Goal: Register for event/course

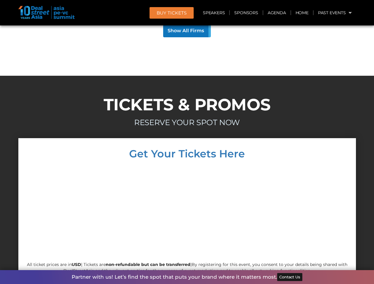
scroll to position [5679, 0]
